Goal: Task Accomplishment & Management: Manage account settings

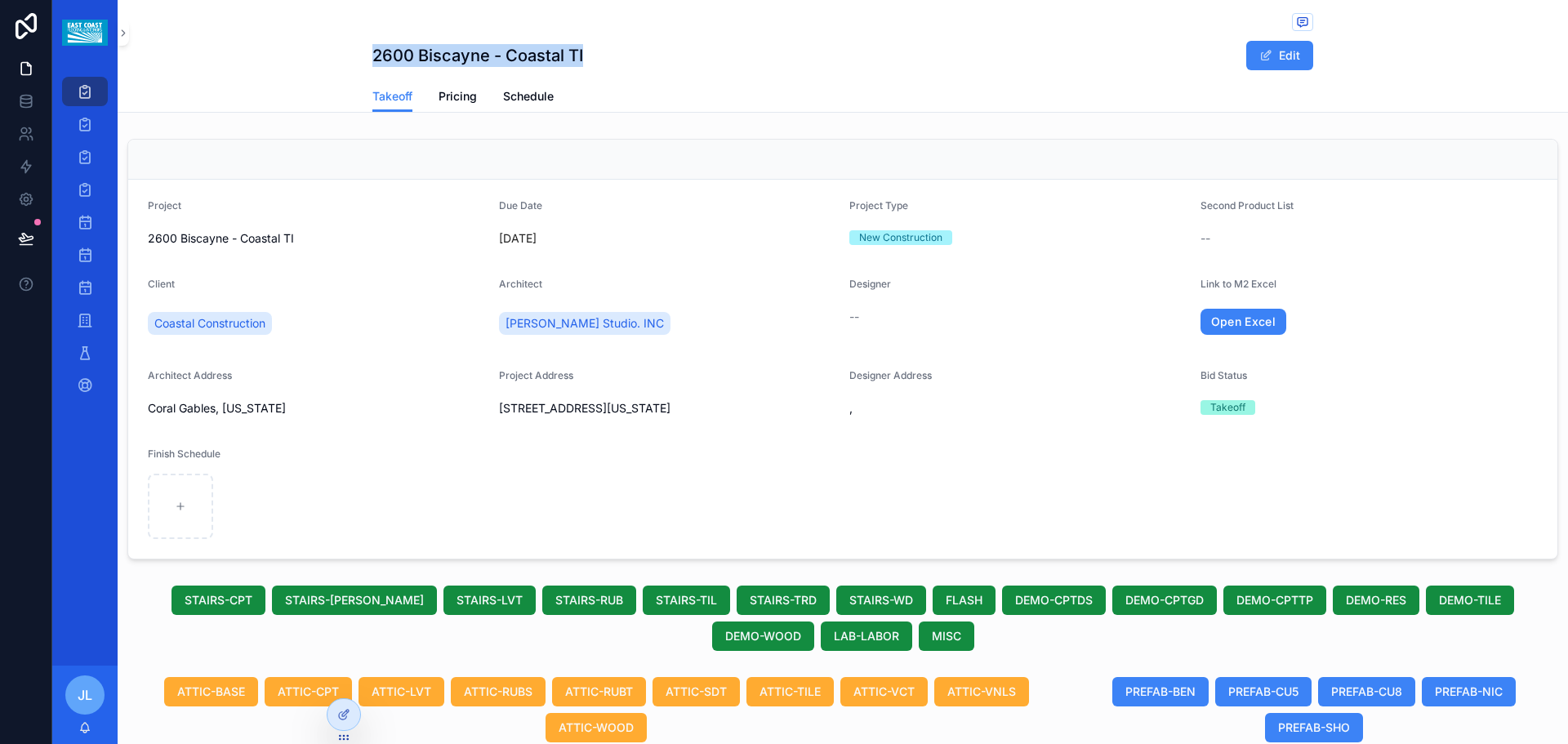
drag, startPoint x: 369, startPoint y: 53, endPoint x: 629, endPoint y: 62, distance: 260.2
click at [629, 62] on div "2600 Biscayne - Coastal TI Edit" at bounding box center [842, 55] width 941 height 31
copy h1 "2600 Biscayne - Coastal TI"
